Goal: Task Accomplishment & Management: Complete application form

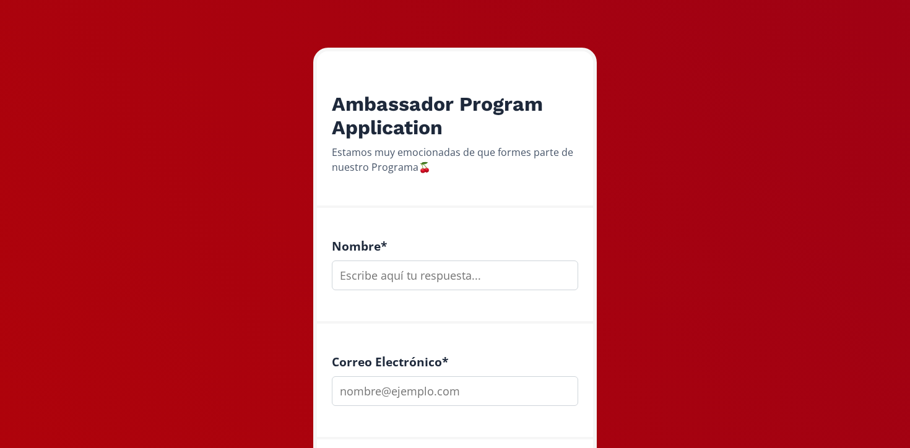
scroll to position [162, 0]
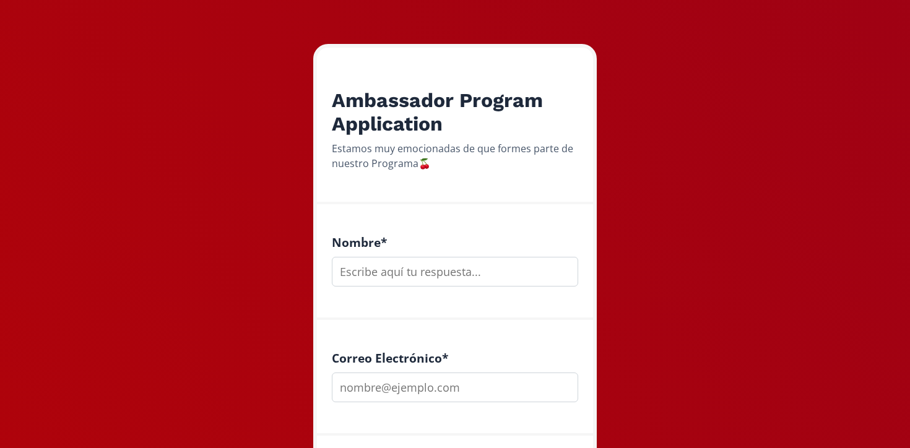
click at [385, 269] on input "text" at bounding box center [455, 272] width 246 height 30
type input "Patricia"
type input "n"
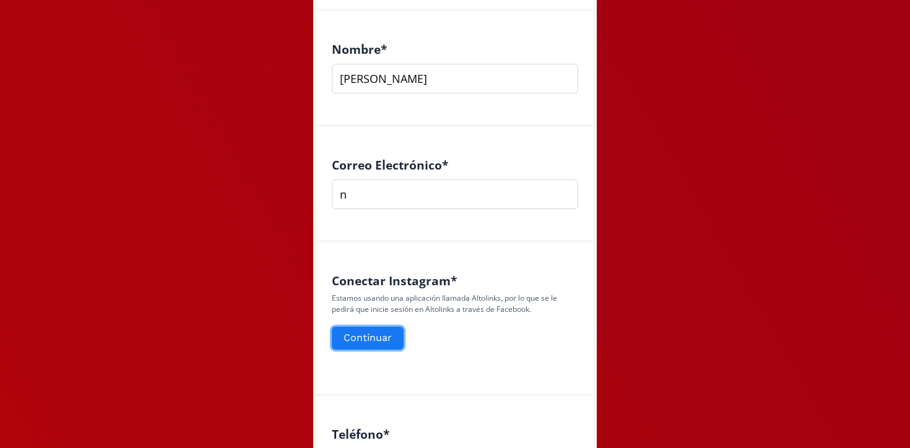
scroll to position [339, 0]
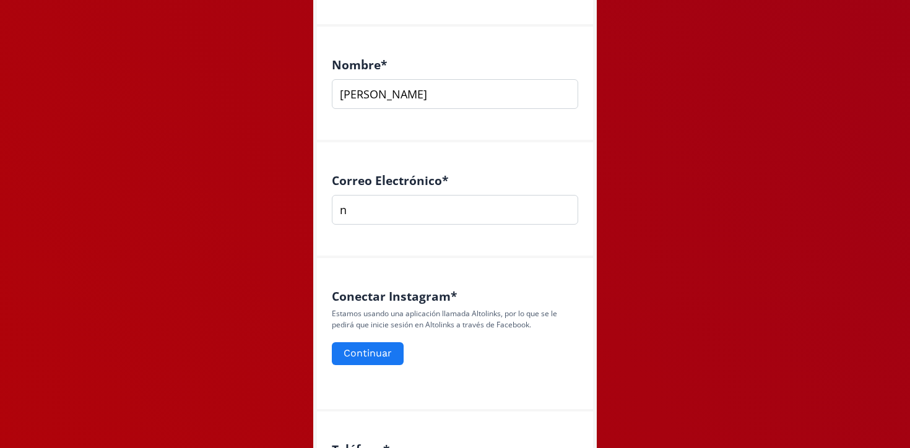
click at [393, 92] on input "Patricia" at bounding box center [455, 94] width 246 height 30
type input "[PERSON_NAME]"
type input "[EMAIL_ADDRESS][DOMAIN_NAME]"
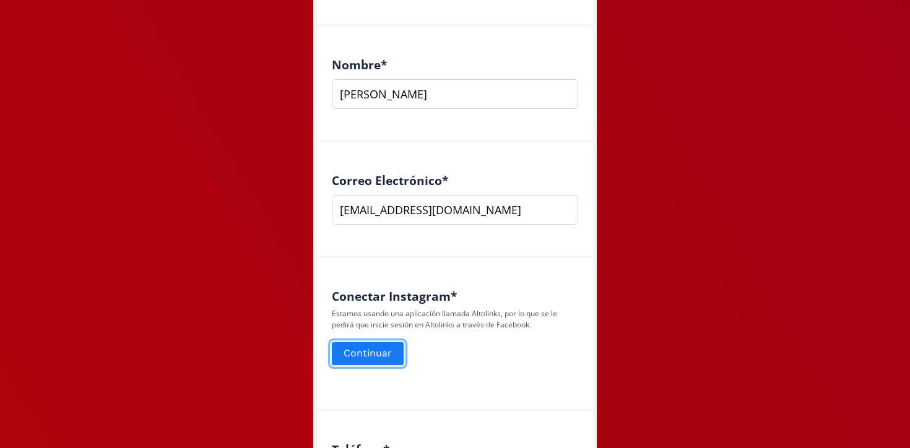
click at [381, 350] on button "Continuar" at bounding box center [368, 354] width 76 height 27
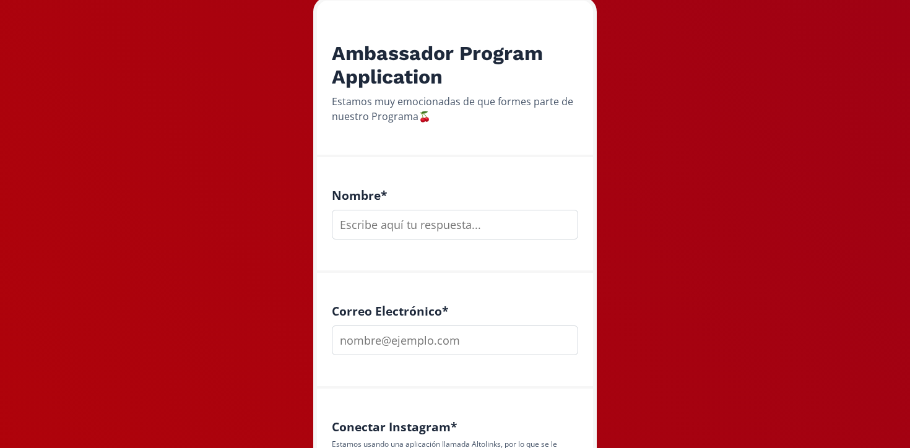
scroll to position [232, 0]
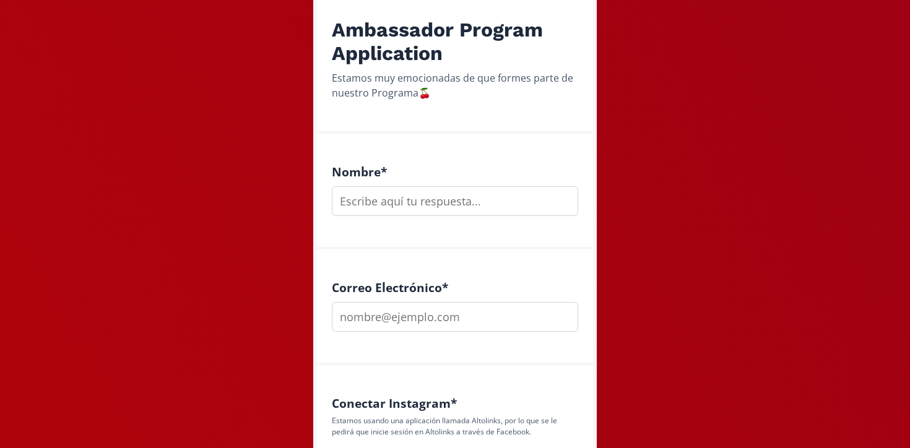
click at [409, 191] on input "text" at bounding box center [455, 201] width 246 height 30
type input "[PERSON_NAME]"
type input "[EMAIL_ADDRESS][DOMAIN_NAME]"
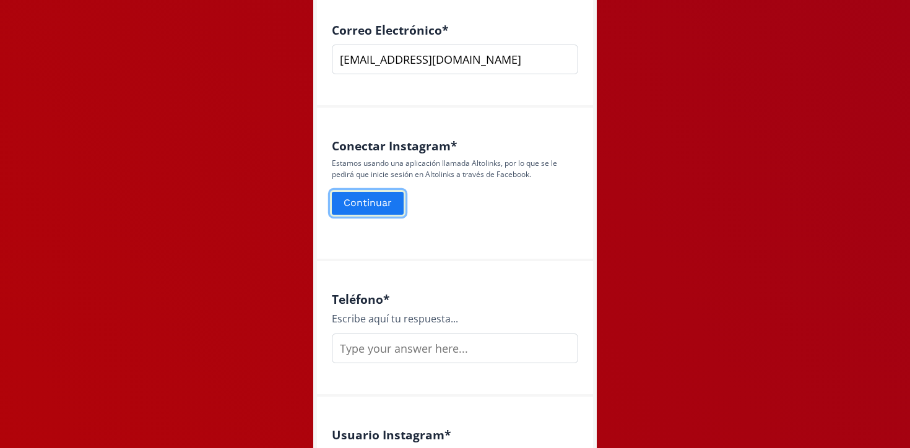
scroll to position [503, 0]
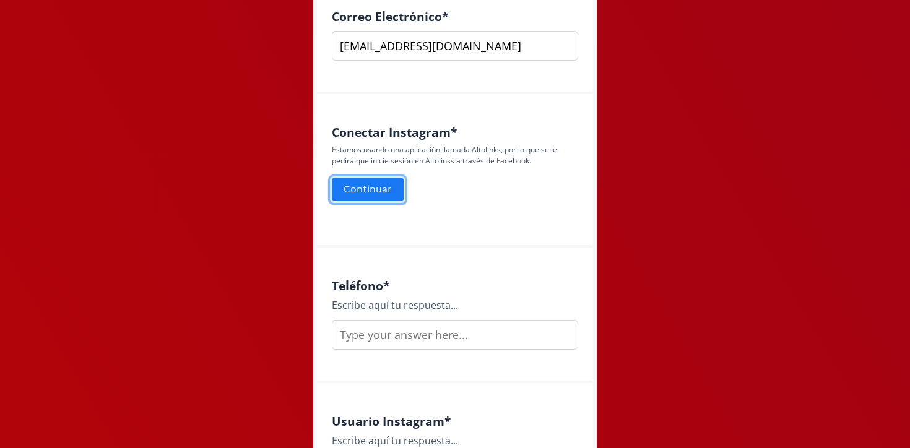
click at [367, 186] on button "Continuar" at bounding box center [368, 189] width 76 height 27
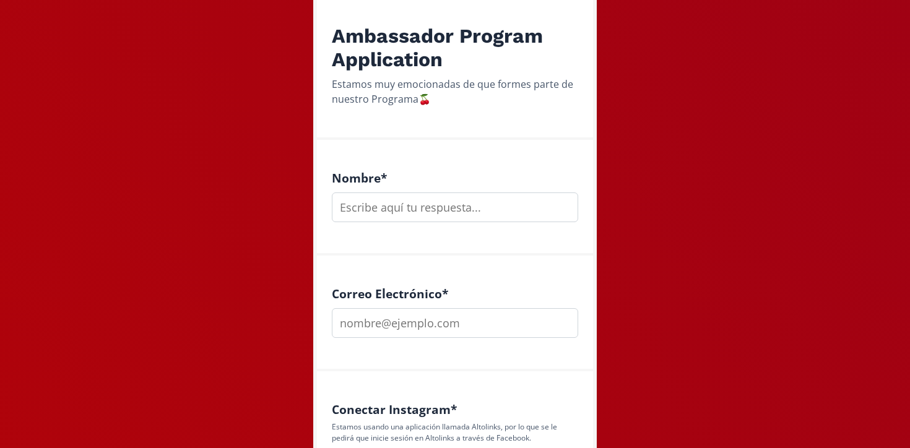
scroll to position [243, 0]
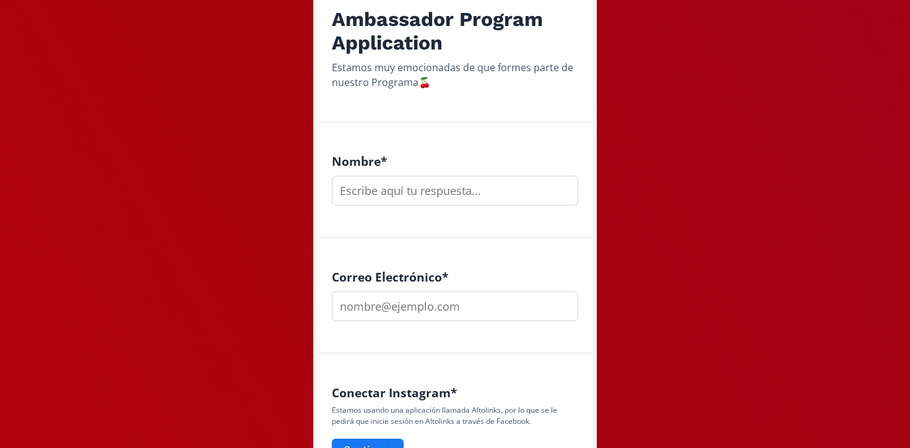
click at [386, 184] on input "text" at bounding box center [455, 191] width 246 height 30
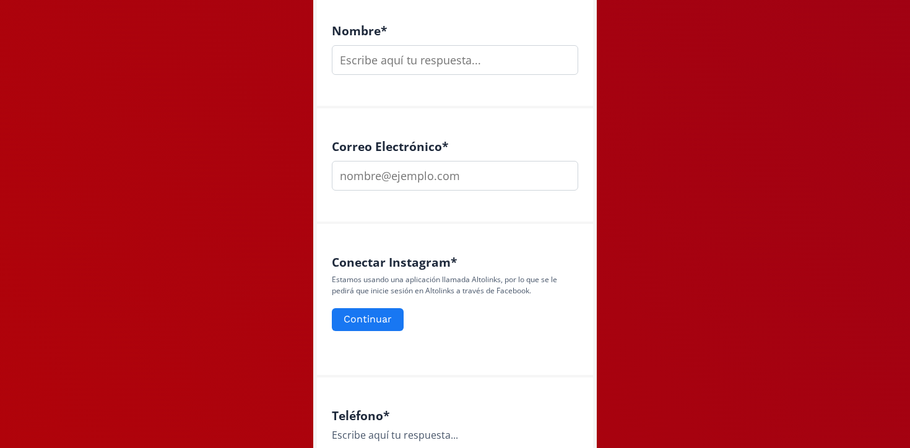
scroll to position [420, 0]
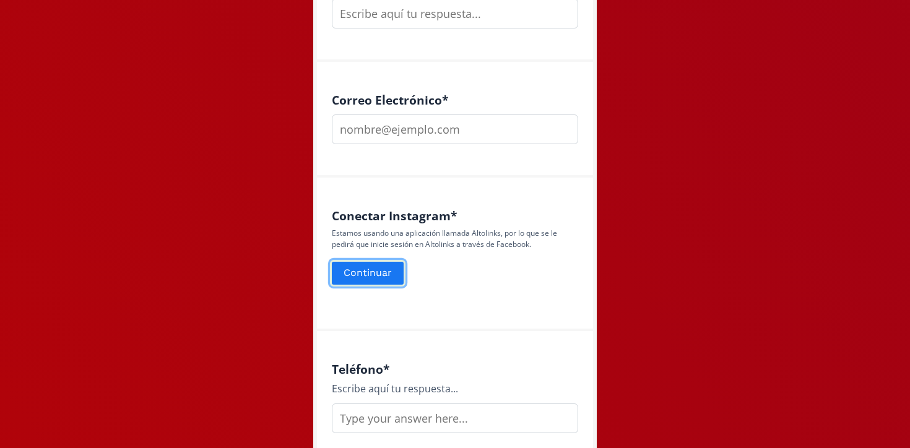
click at [359, 277] on button "Continuar" at bounding box center [368, 273] width 76 height 27
